Goal: Task Accomplishment & Management: Manage account settings

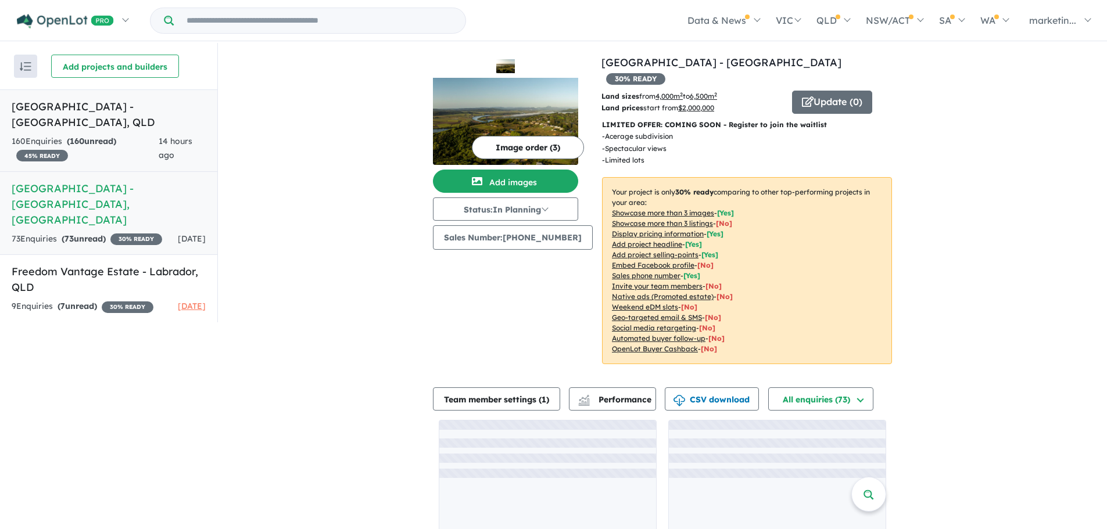
click at [113, 121] on h5 "[GEOGRAPHIC_DATA] - [GEOGRAPHIC_DATA] , [GEOGRAPHIC_DATA]" at bounding box center [109, 114] width 194 height 31
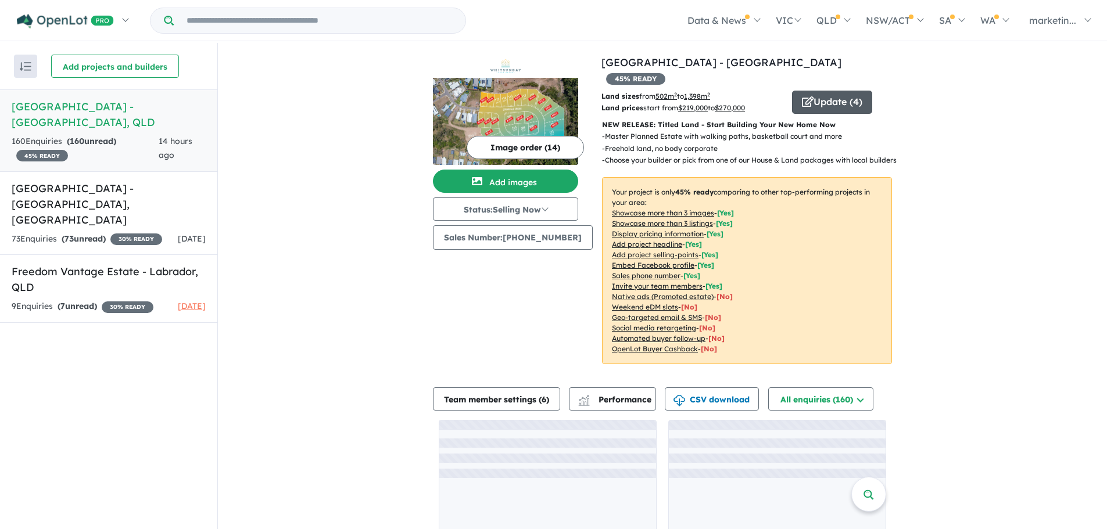
click at [846, 91] on button "Update ( 4 )" at bounding box center [832, 102] width 80 height 23
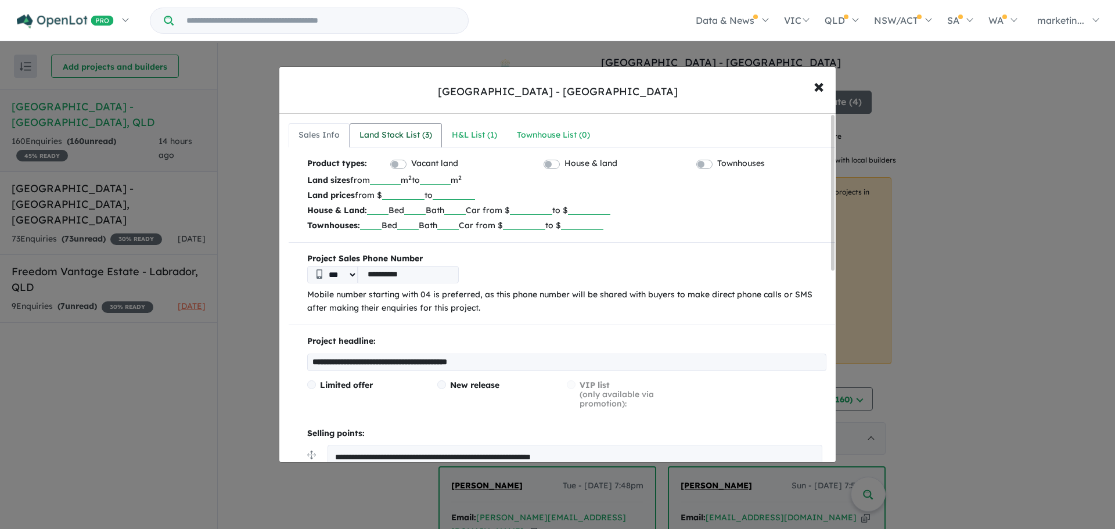
click at [393, 139] on div "Land Stock List ( 3 )" at bounding box center [396, 135] width 73 height 14
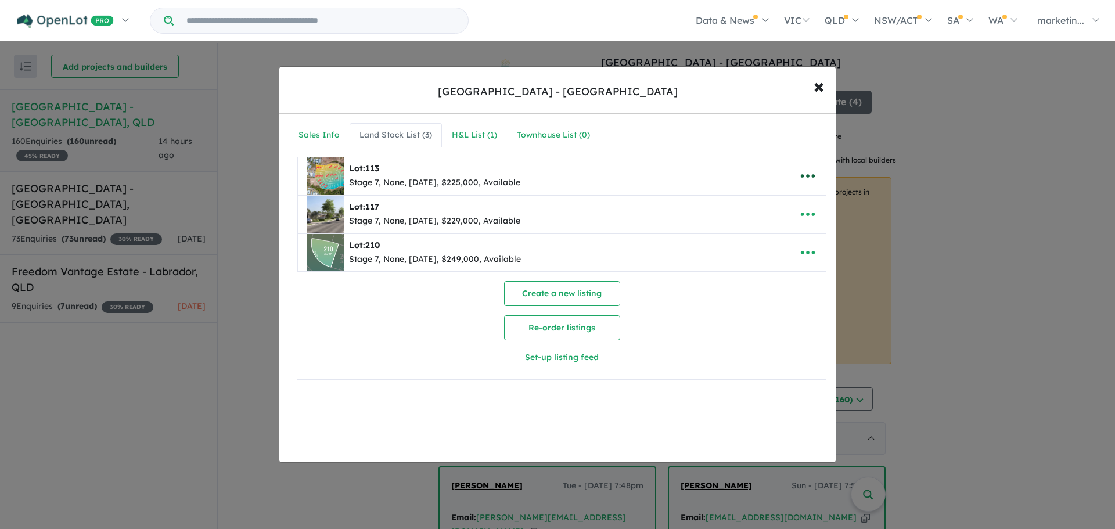
click at [817, 171] on button "button" at bounding box center [808, 176] width 36 height 27
click at [776, 234] on link "Remove" at bounding box center [783, 231] width 86 height 27
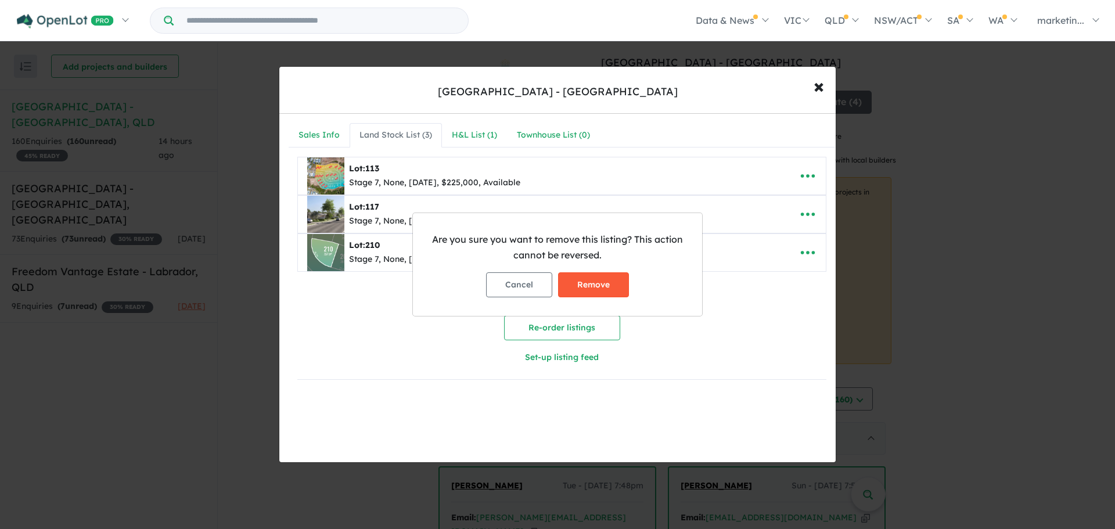
click at [612, 280] on button "Remove" at bounding box center [593, 284] width 71 height 25
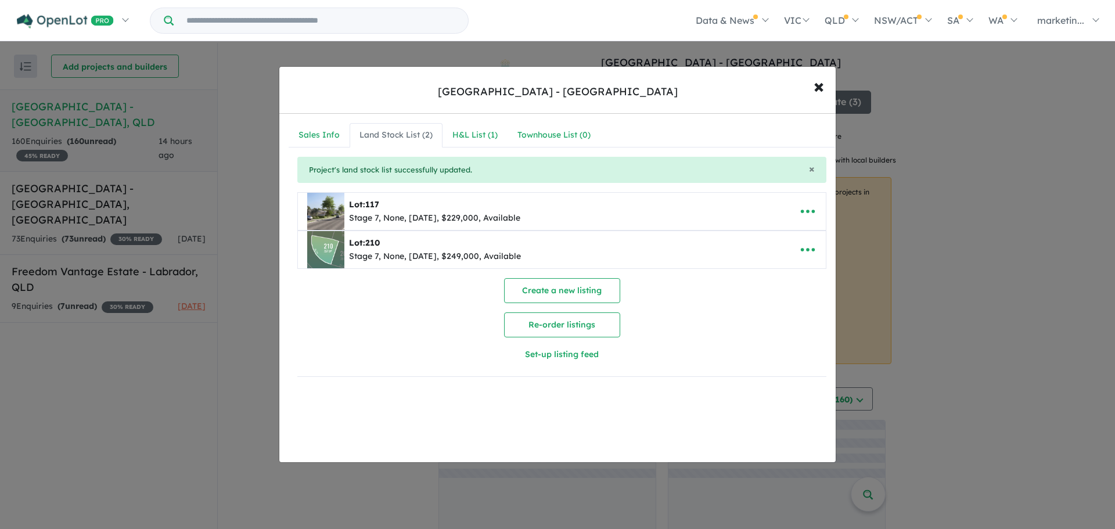
click at [803, 170] on div "× Project's land stock list successfully updated." at bounding box center [561, 170] width 529 height 27
click at [804, 204] on icon "button" at bounding box center [807, 211] width 17 height 17
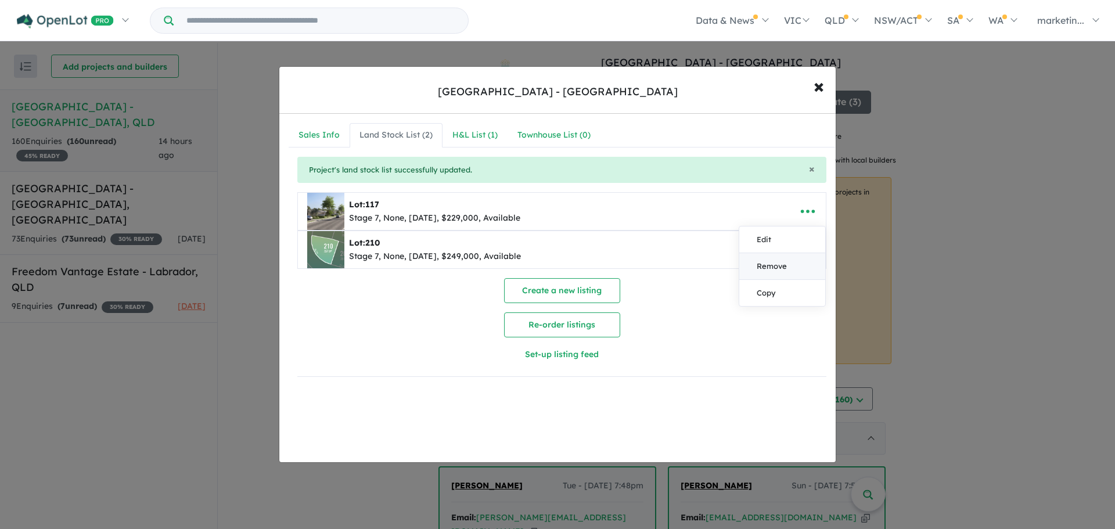
click at [794, 264] on link "Remove" at bounding box center [783, 266] width 86 height 27
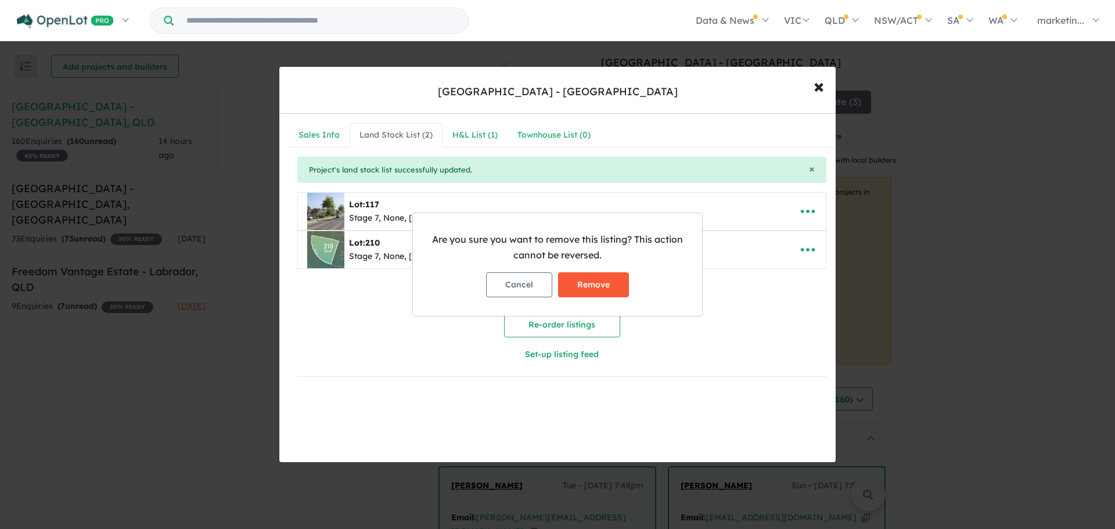
click at [612, 286] on button "Remove" at bounding box center [593, 284] width 71 height 25
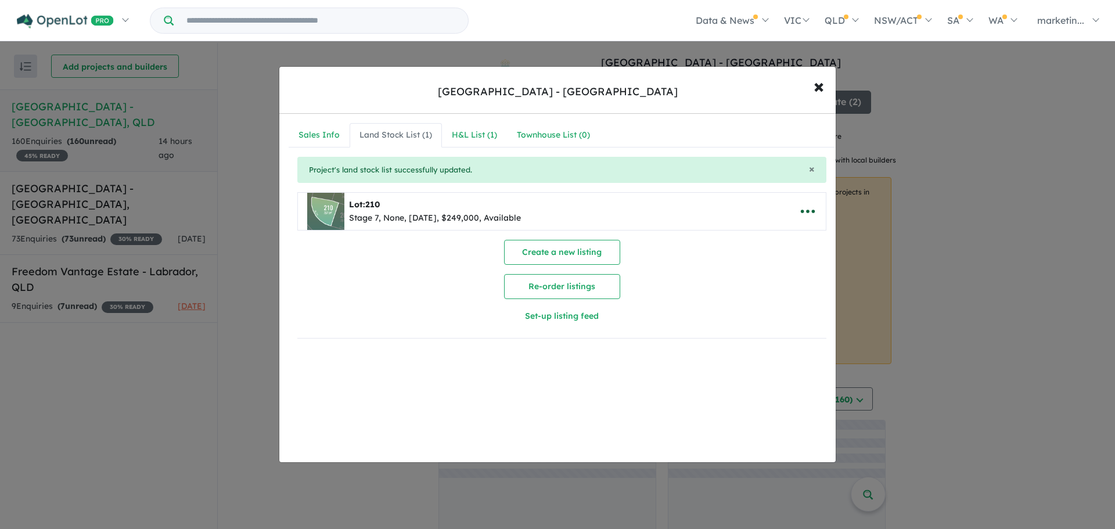
click at [808, 210] on icon "button" at bounding box center [807, 211] width 17 height 17
click at [768, 270] on link "Remove" at bounding box center [783, 266] width 86 height 27
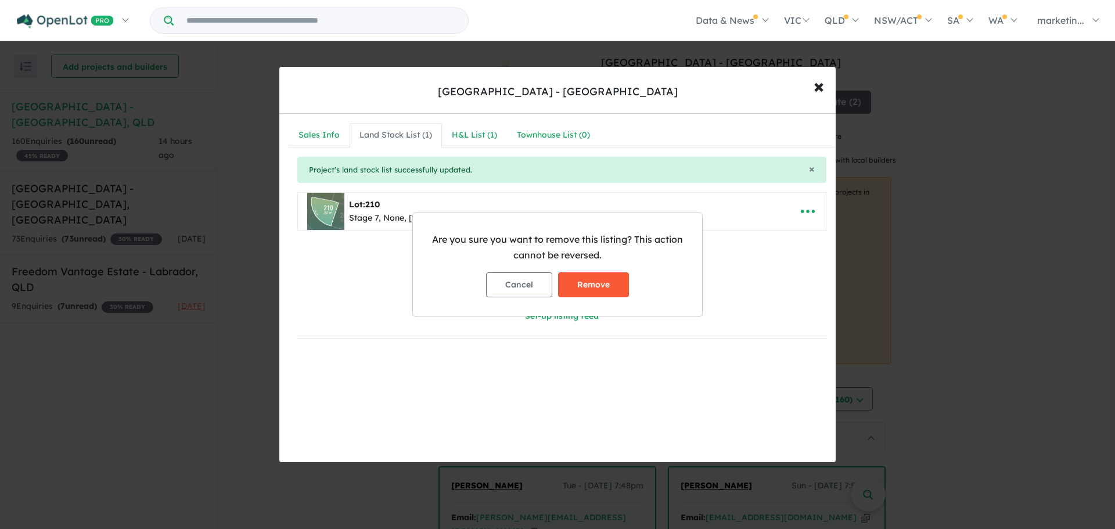
click at [615, 290] on button "Remove" at bounding box center [593, 284] width 71 height 25
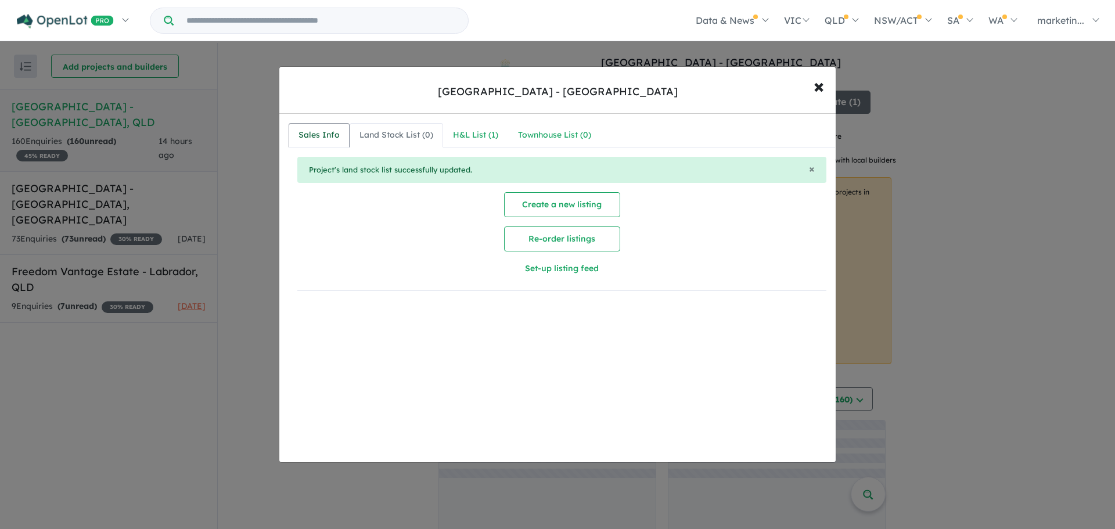
click at [326, 139] on div "Sales Info" at bounding box center [319, 135] width 41 height 14
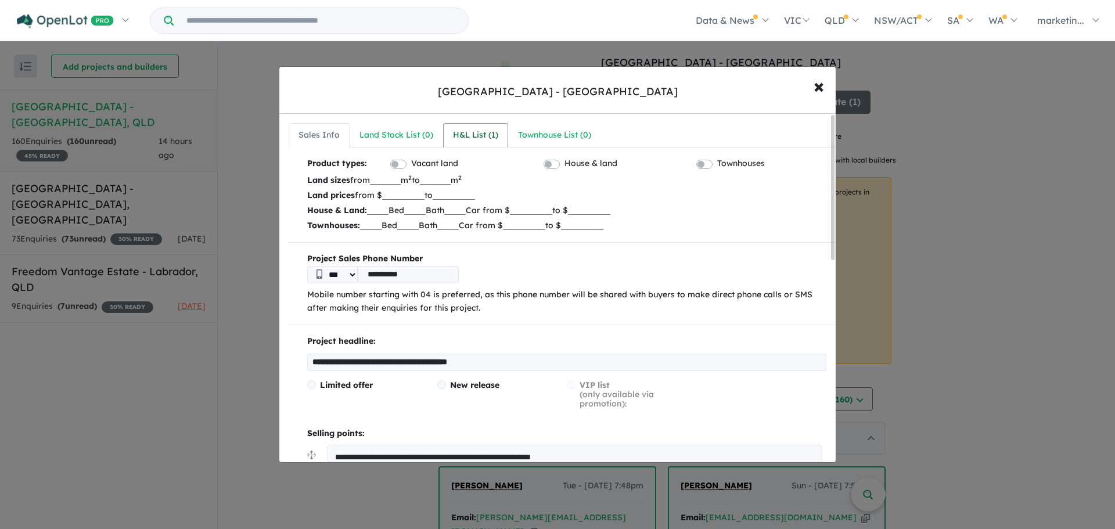
click at [472, 138] on div "H&L List ( 1 )" at bounding box center [475, 135] width 45 height 14
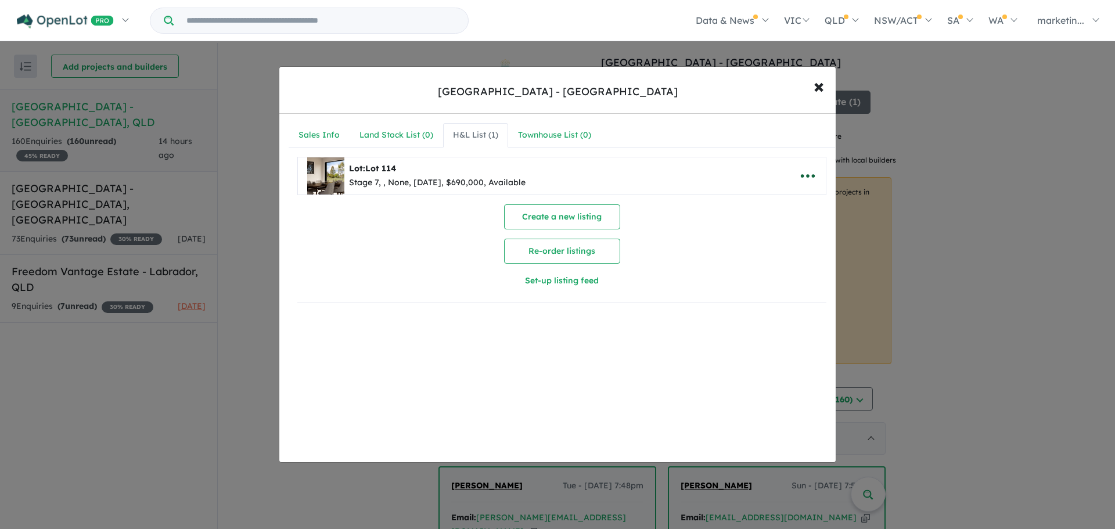
click at [799, 173] on icon "button" at bounding box center [807, 175] width 17 height 17
click at [770, 233] on link "Remove" at bounding box center [783, 231] width 86 height 27
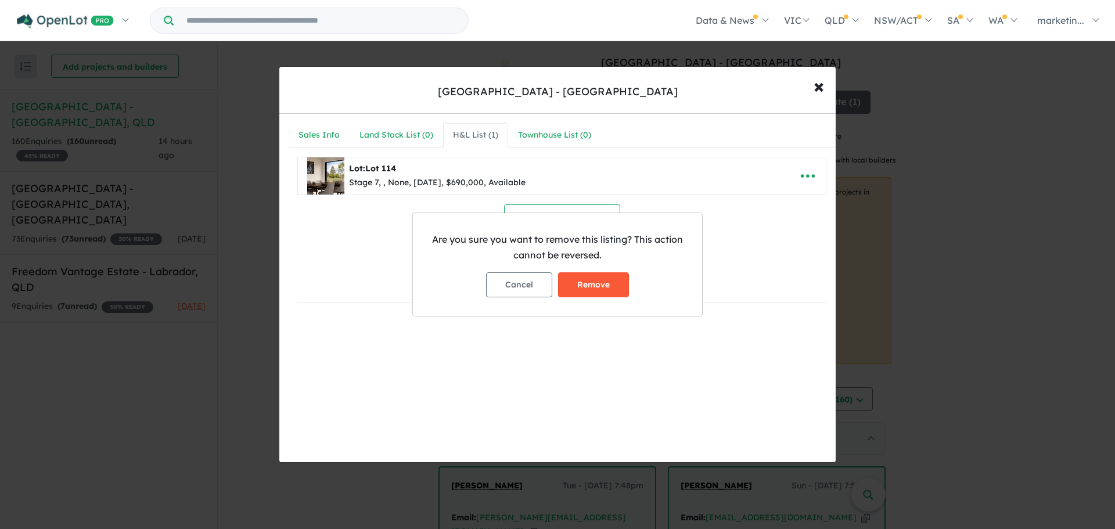
click at [623, 281] on button "Remove" at bounding box center [593, 284] width 71 height 25
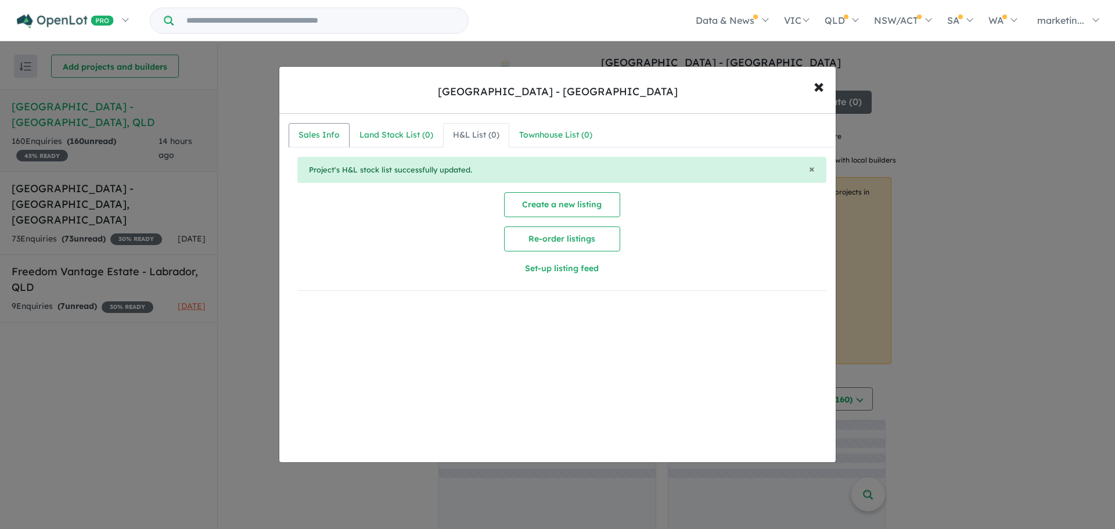
click at [324, 131] on div "Sales Info" at bounding box center [319, 135] width 41 height 14
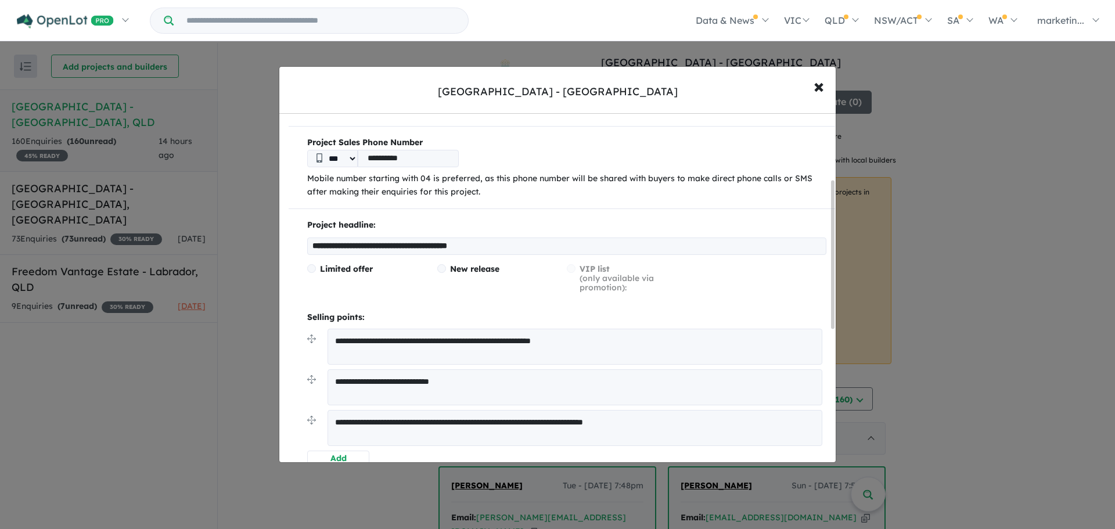
scroll to position [232, 0]
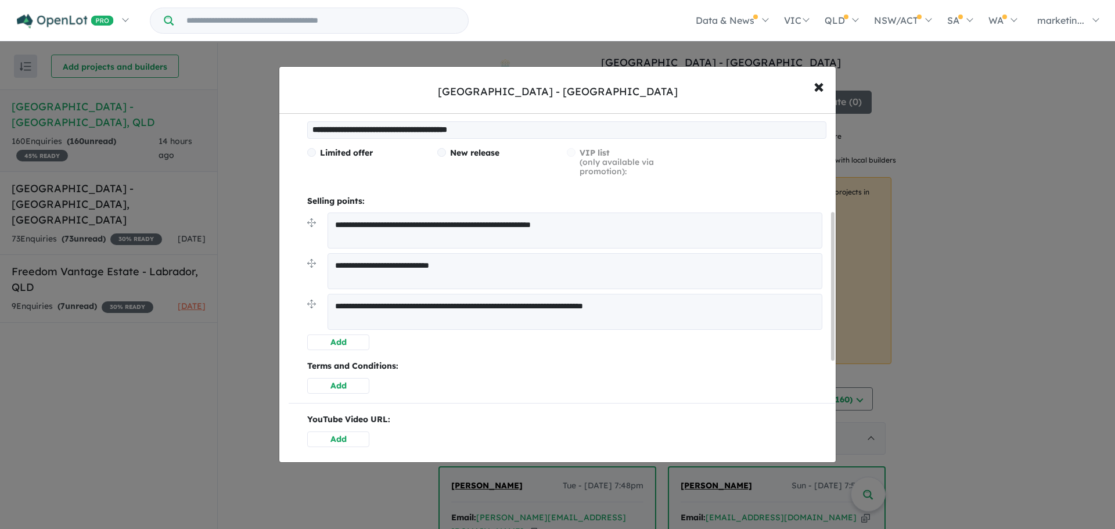
click at [406, 218] on textarea "**********" at bounding box center [575, 231] width 495 height 36
type textarea "********"
click at [431, 278] on textarea "**********" at bounding box center [575, 270] width 495 height 36
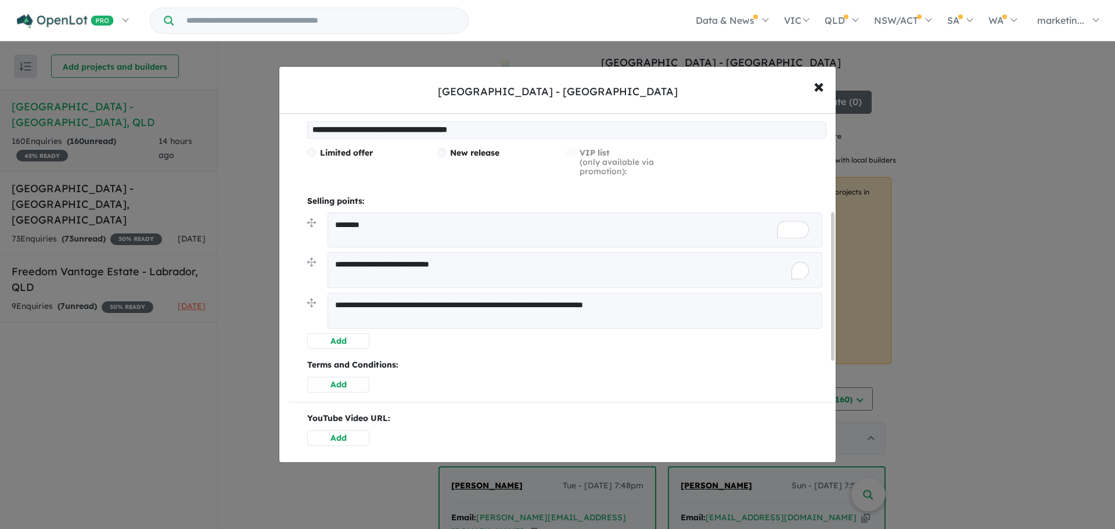
click at [431, 278] on textarea "**********" at bounding box center [575, 270] width 495 height 36
